Goal: Information Seeking & Learning: Check status

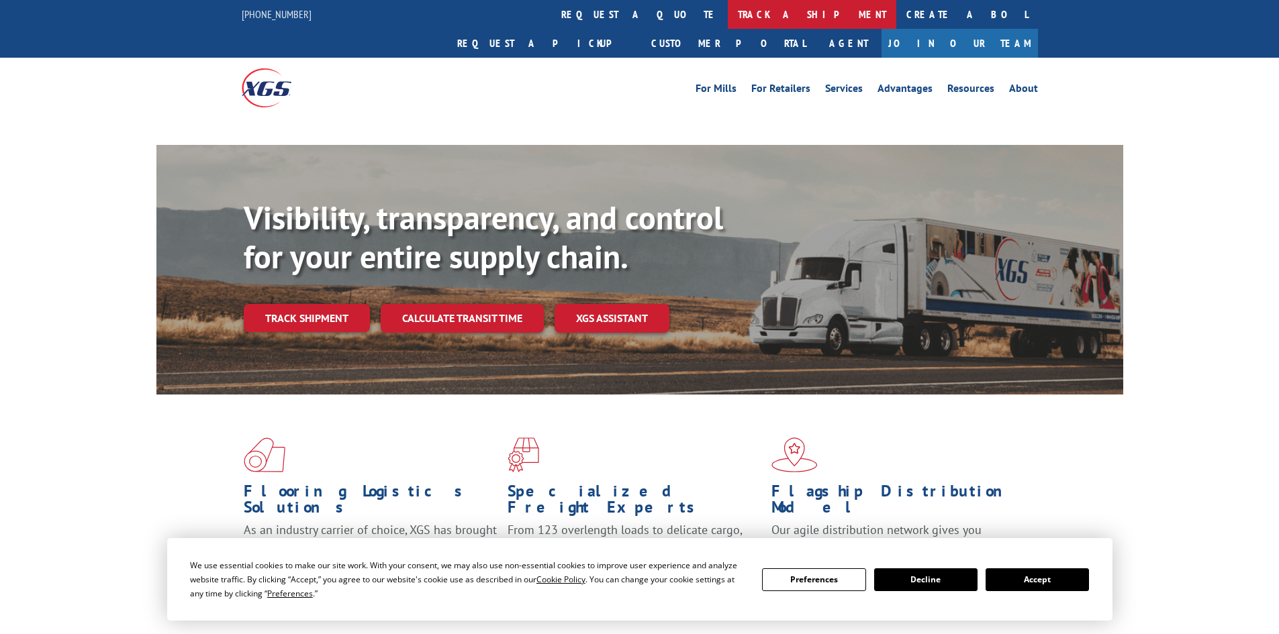
click at [728, 13] on link "track a shipment" at bounding box center [812, 14] width 168 height 29
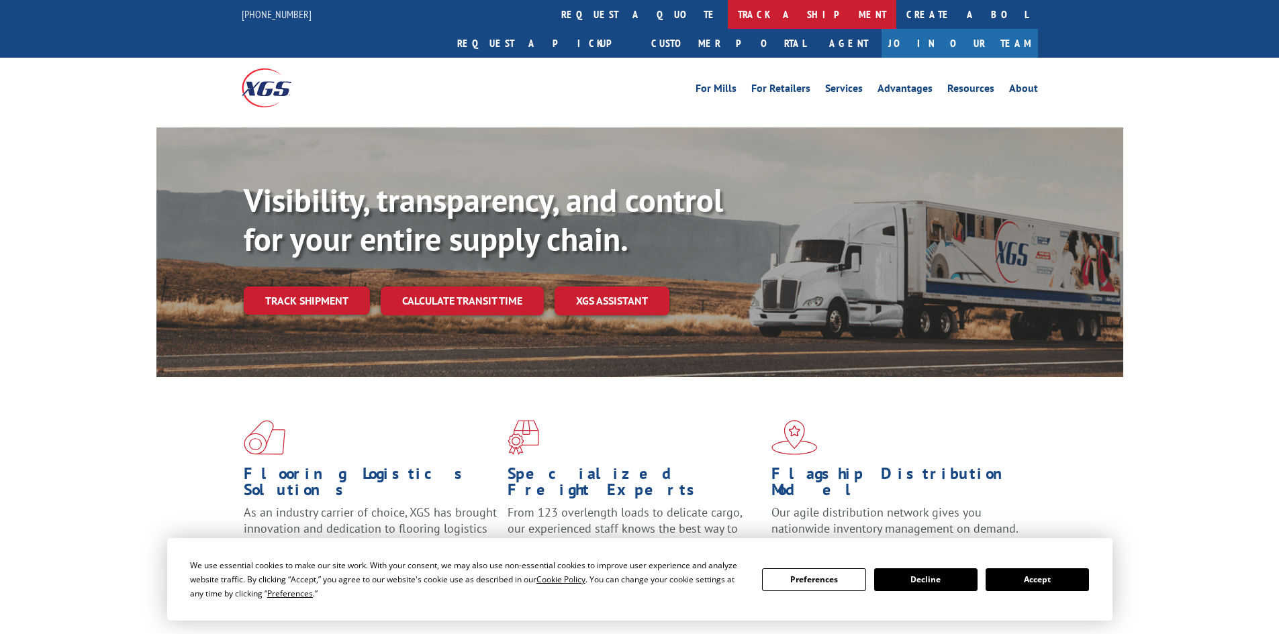
click at [728, 16] on link "track a shipment" at bounding box center [812, 14] width 168 height 29
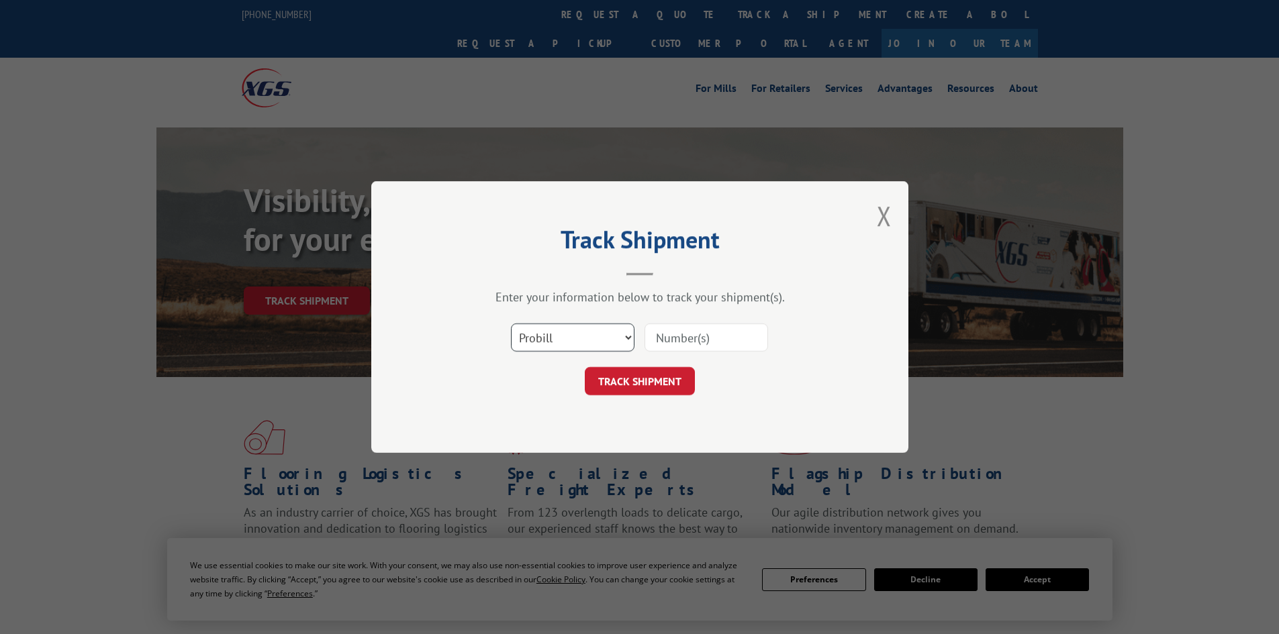
click at [597, 327] on select "Select category... Probill BOL PO" at bounding box center [572, 337] width 123 height 28
select select "bol"
click at [511, 323] on select "Select category... Probill BOL PO" at bounding box center [572, 337] width 123 height 28
click at [670, 338] on input at bounding box center [705, 337] width 123 height 28
paste input "17520644"
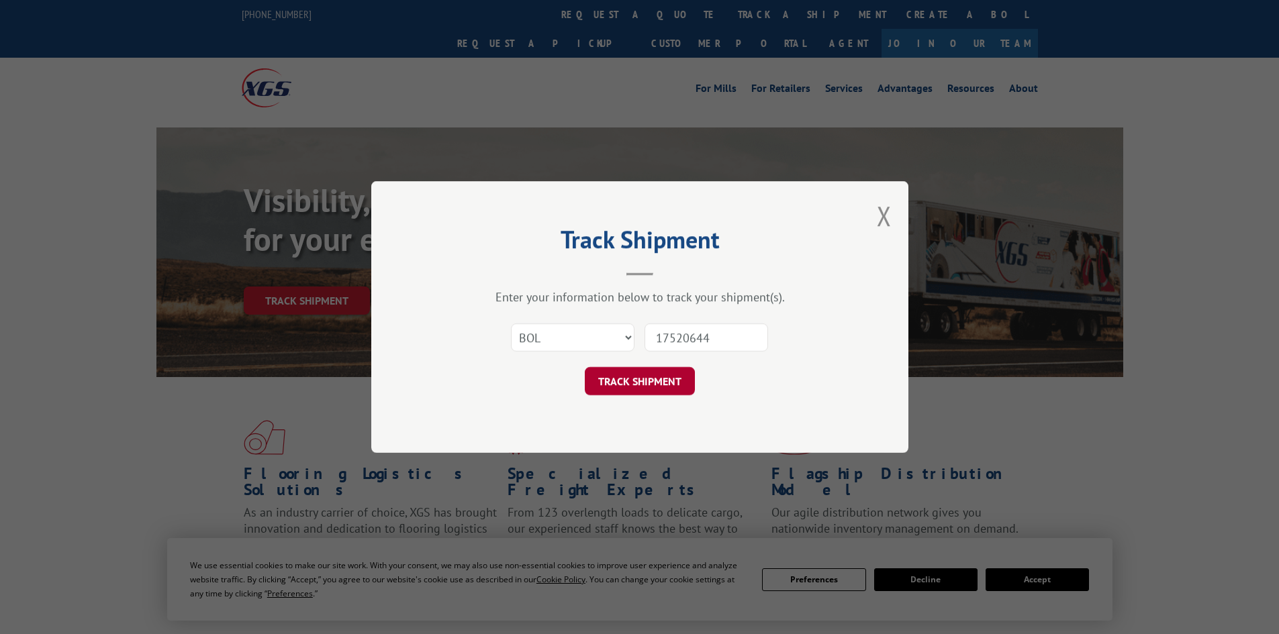
type input "17520644"
click at [614, 389] on button "TRACK SHIPMENT" at bounding box center [640, 381] width 110 height 28
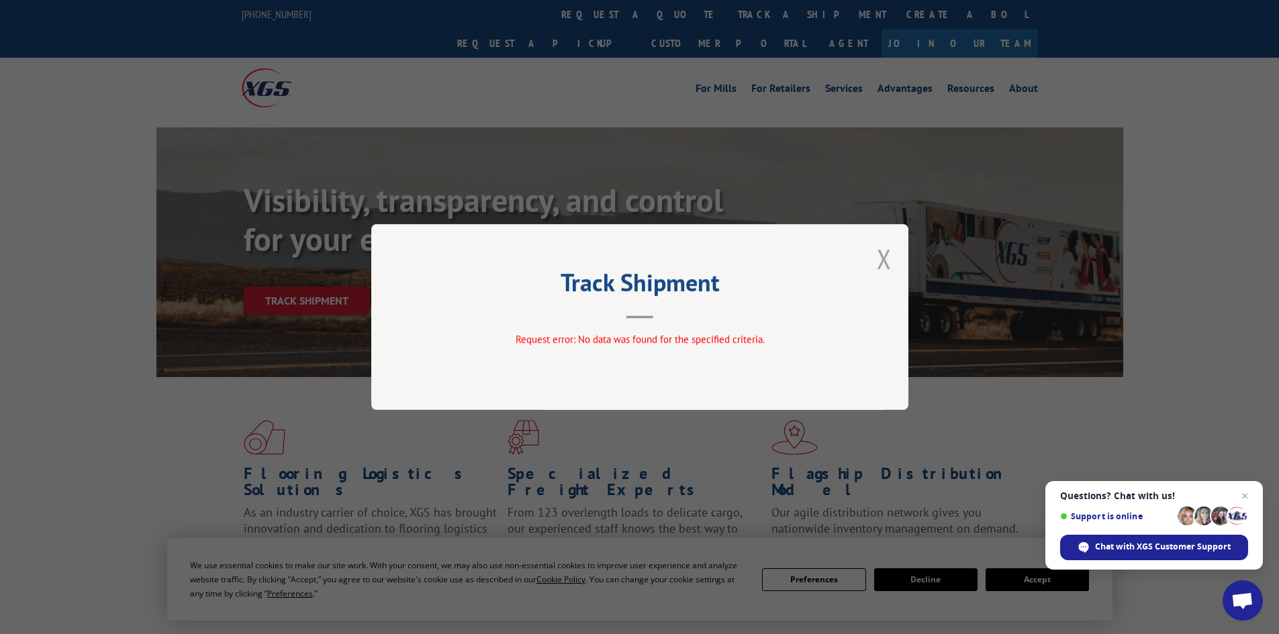
click at [891, 262] on button "Close modal" at bounding box center [884, 259] width 15 height 36
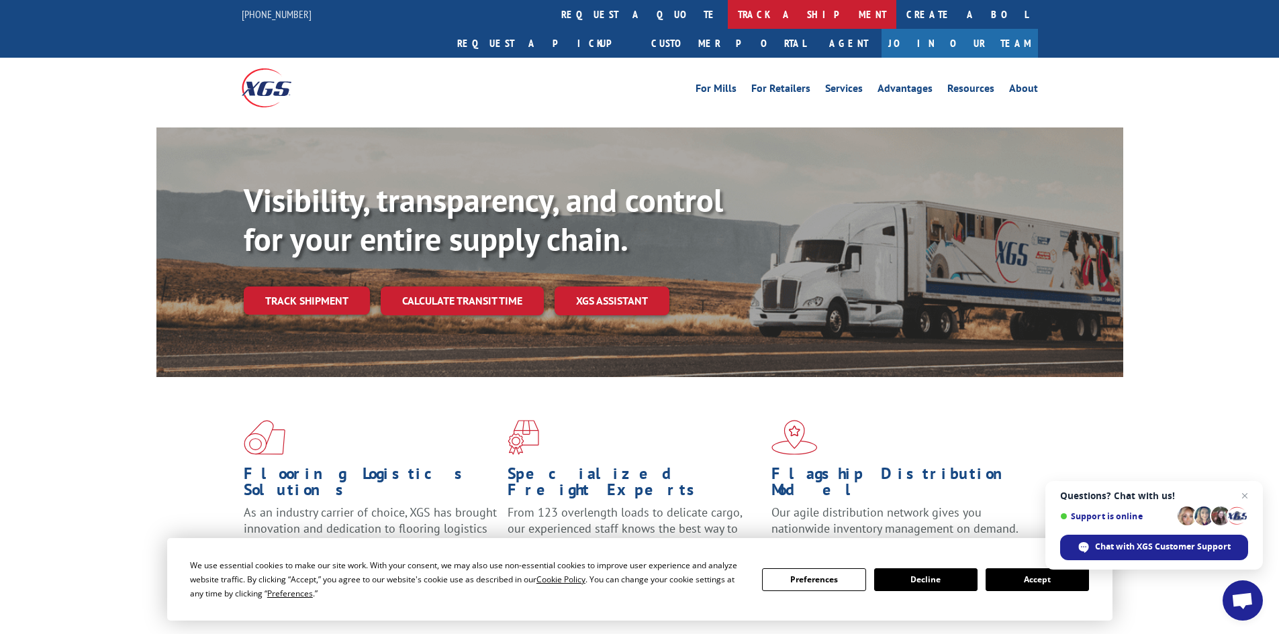
click at [728, 17] on link "track a shipment" at bounding box center [812, 14] width 168 height 29
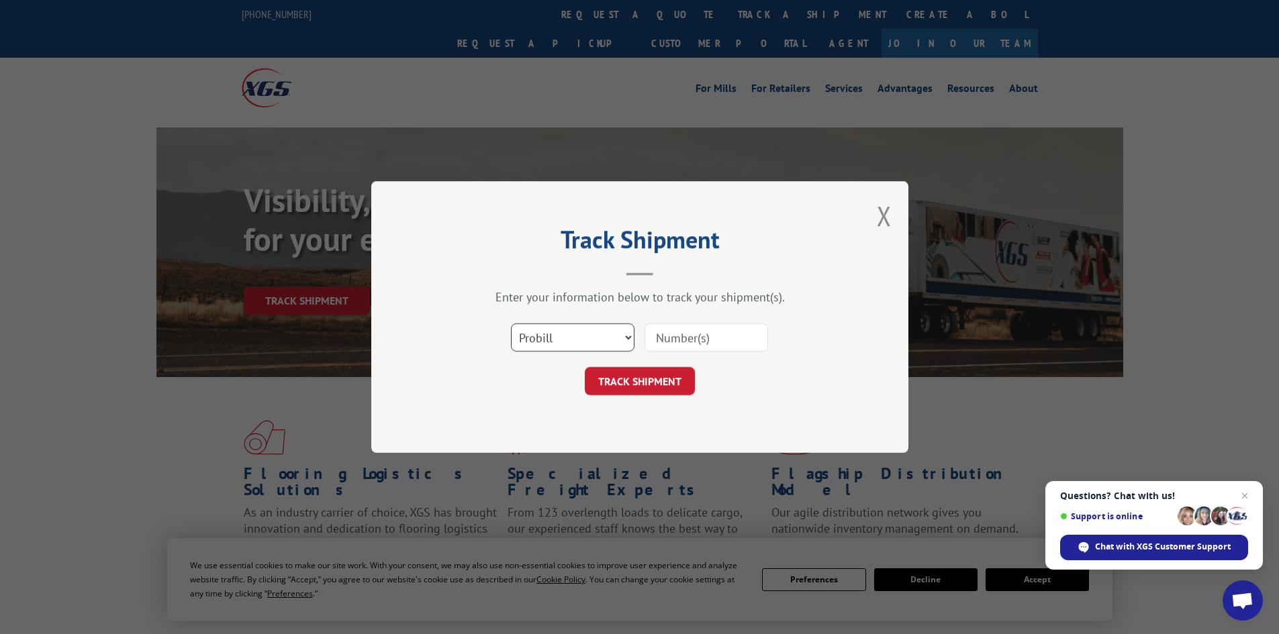
click at [595, 345] on select "Select category... Probill BOL PO" at bounding box center [572, 337] width 123 height 28
click at [511, 323] on select "Select category... Probill BOL PO" at bounding box center [572, 337] width 123 height 28
click at [662, 337] on input at bounding box center [705, 337] width 123 height 28
drag, startPoint x: 558, startPoint y: 340, endPoint x: 558, endPoint y: 348, distance: 8.7
click at [558, 340] on select "Select category... Probill BOL PO" at bounding box center [572, 337] width 123 height 28
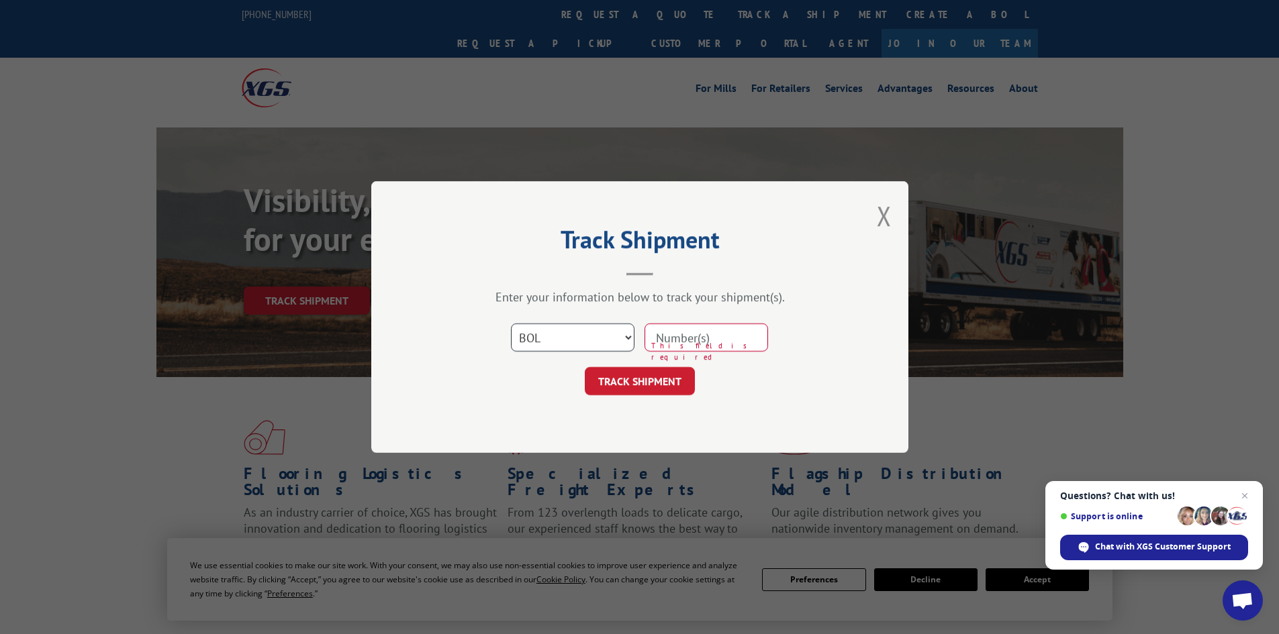
select select "probill"
click at [511, 323] on select "Select category... Probill BOL PO" at bounding box center [572, 337] width 123 height 28
click at [557, 384] on div "TRACK SHIPMENT" at bounding box center [639, 381] width 403 height 28
paste input "17520644"
type input "17520644"
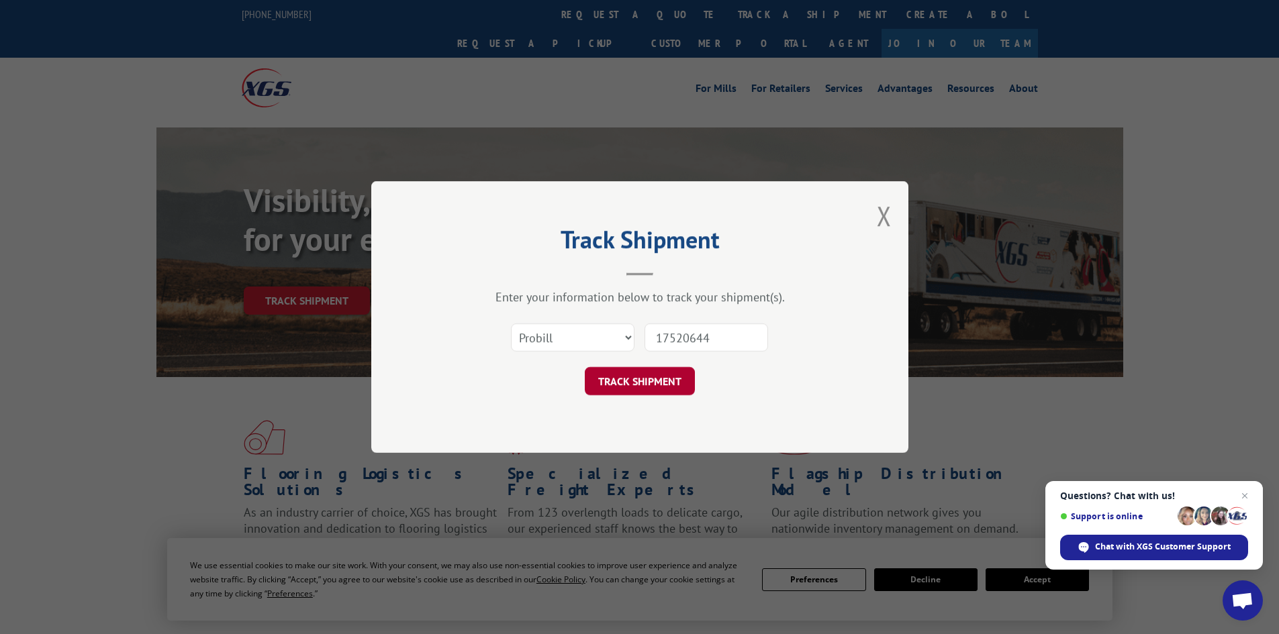
click at [640, 383] on button "TRACK SHIPMENT" at bounding box center [640, 381] width 110 height 28
